Goal: Find specific page/section: Find specific page/section

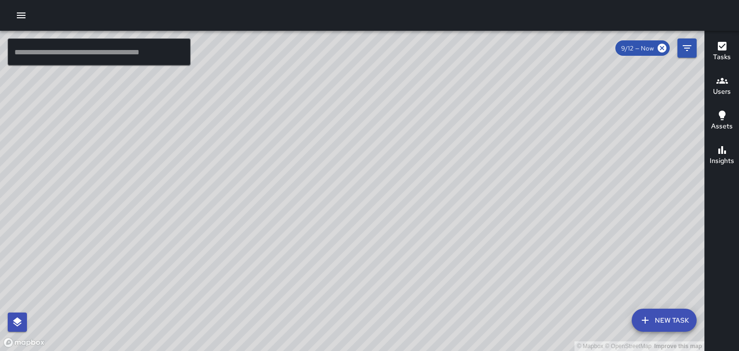
click at [735, 84] on button "Users" at bounding box center [721, 86] width 34 height 35
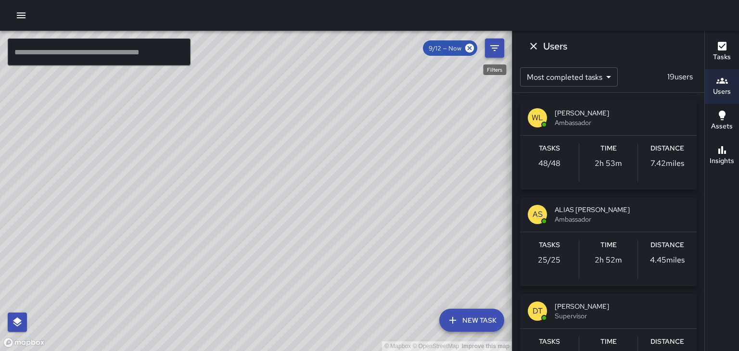
click at [491, 47] on icon "Filters" at bounding box center [495, 48] width 12 height 12
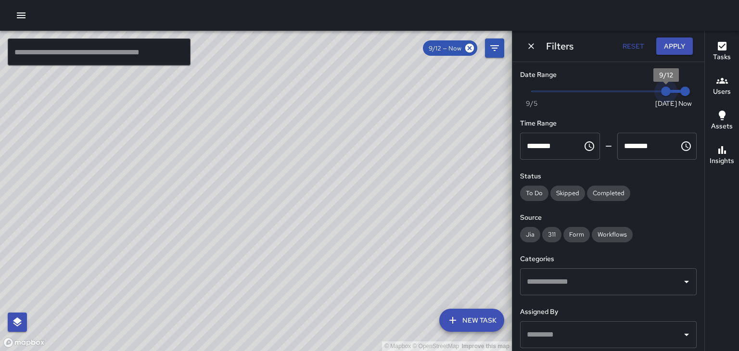
type input "*"
drag, startPoint x: 665, startPoint y: 93, endPoint x: 649, endPoint y: 95, distance: 16.0
click at [649, 95] on span "9/11" at bounding box center [646, 92] width 10 height 10
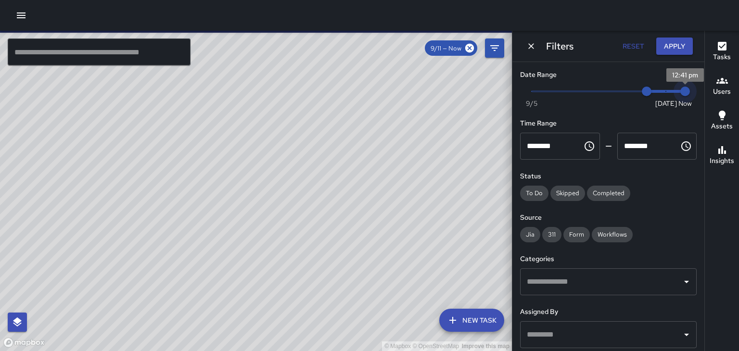
type input "*"
drag, startPoint x: 685, startPoint y: 91, endPoint x: 666, endPoint y: 92, distance: 18.8
click at [666, 92] on span "9/12" at bounding box center [666, 92] width 10 height 10
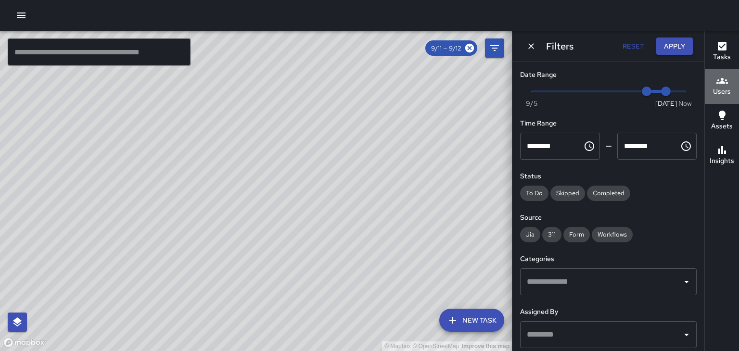
click at [724, 89] on h6 "Users" at bounding box center [722, 92] width 18 height 11
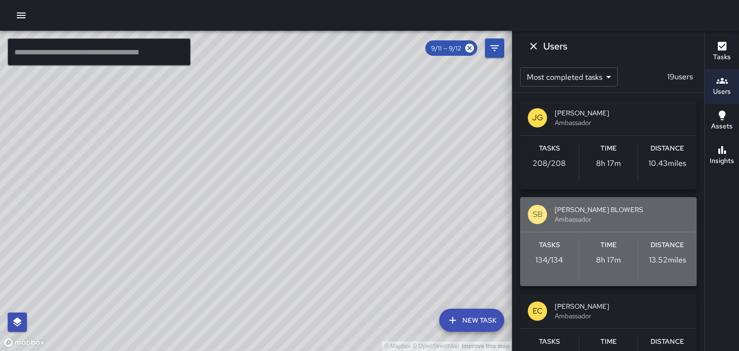
click at [607, 211] on span "[PERSON_NAME] BLOWERS" at bounding box center [621, 210] width 134 height 10
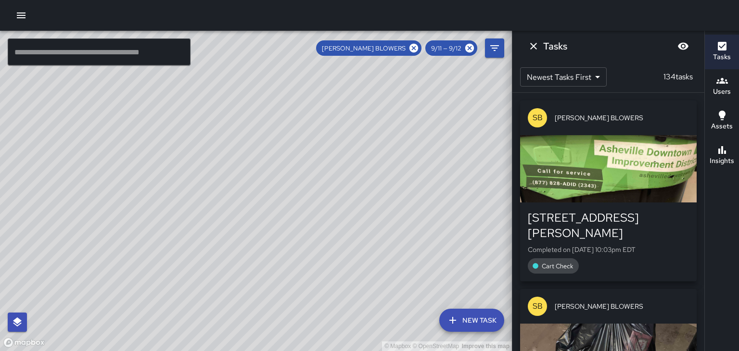
click at [536, 52] on button "Dismiss" at bounding box center [533, 46] width 19 height 19
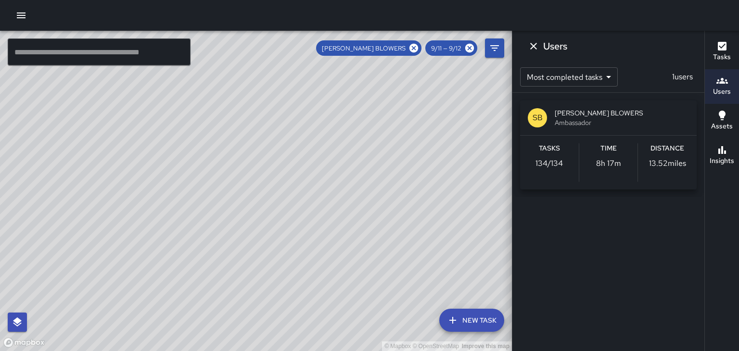
click at [530, 49] on icon "Dismiss" at bounding box center [534, 46] width 12 height 12
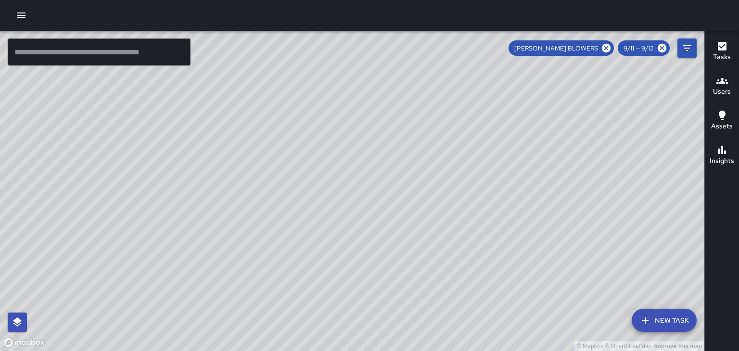
click at [604, 54] on div "[PERSON_NAME] BLOWERS" at bounding box center [560, 47] width 105 height 15
click at [605, 52] on icon at bounding box center [606, 48] width 9 height 9
click at [721, 85] on icon "button" at bounding box center [722, 81] width 12 height 12
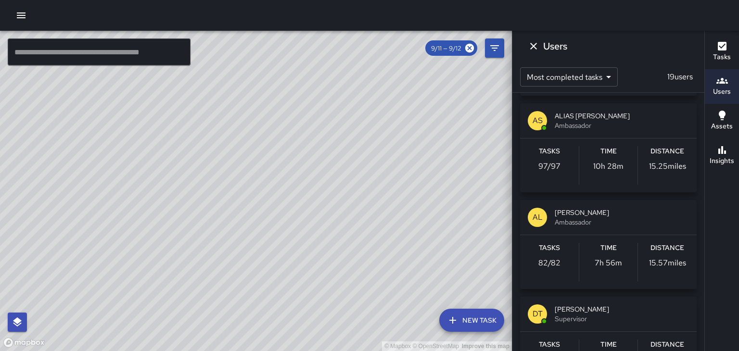
scroll to position [384, 0]
click at [620, 208] on span "[PERSON_NAME]" at bounding box center [621, 212] width 134 height 10
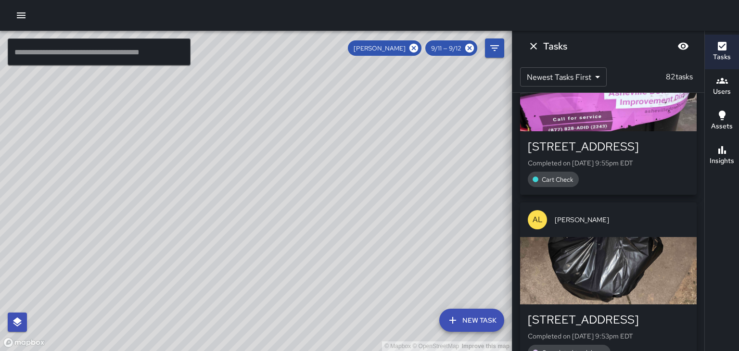
scroll to position [71, 0]
click at [415, 48] on icon at bounding box center [413, 48] width 11 height 11
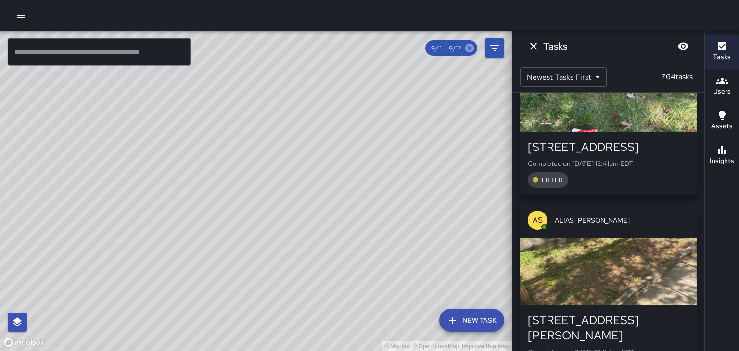
click at [470, 48] on icon at bounding box center [469, 48] width 9 height 9
click at [532, 46] on icon "Dismiss" at bounding box center [534, 46] width 12 height 12
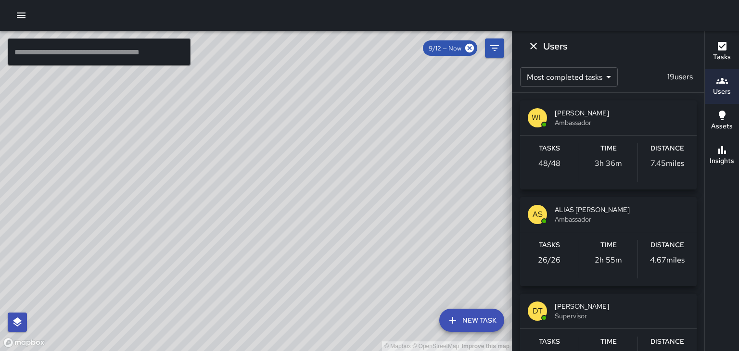
click at [533, 46] on icon "Dismiss" at bounding box center [533, 46] width 7 height 7
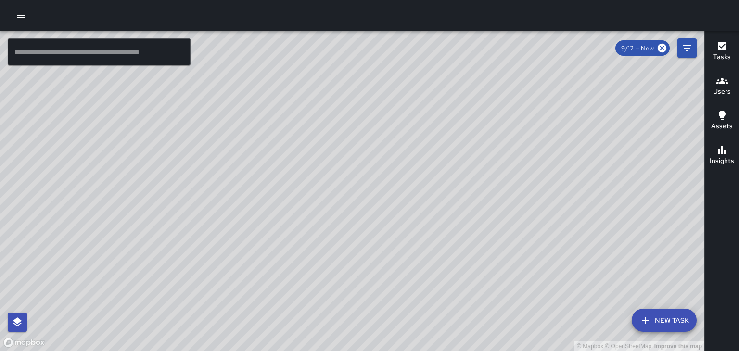
click at [465, 143] on div "© Mapbox © OpenStreetMap Improve this map" at bounding box center [352, 191] width 704 height 320
click at [465, 144] on div "© Mapbox © OpenStreetMap Improve this map" at bounding box center [352, 191] width 704 height 320
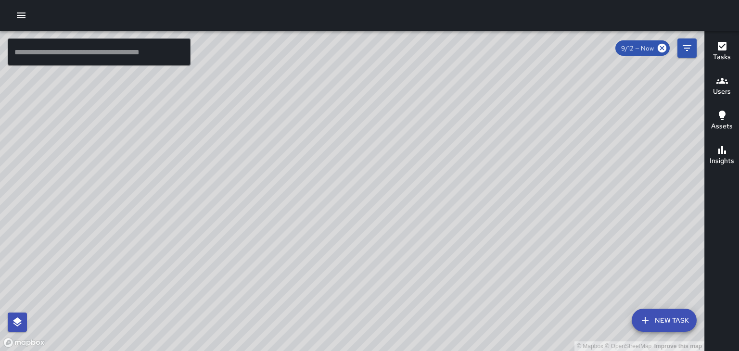
click at [465, 144] on div "© Mapbox © OpenStreetMap Improve this map" at bounding box center [352, 191] width 704 height 320
click at [160, 138] on div "© Mapbox © OpenStreetMap Improve this map" at bounding box center [352, 191] width 704 height 320
